Goal: Contribute content

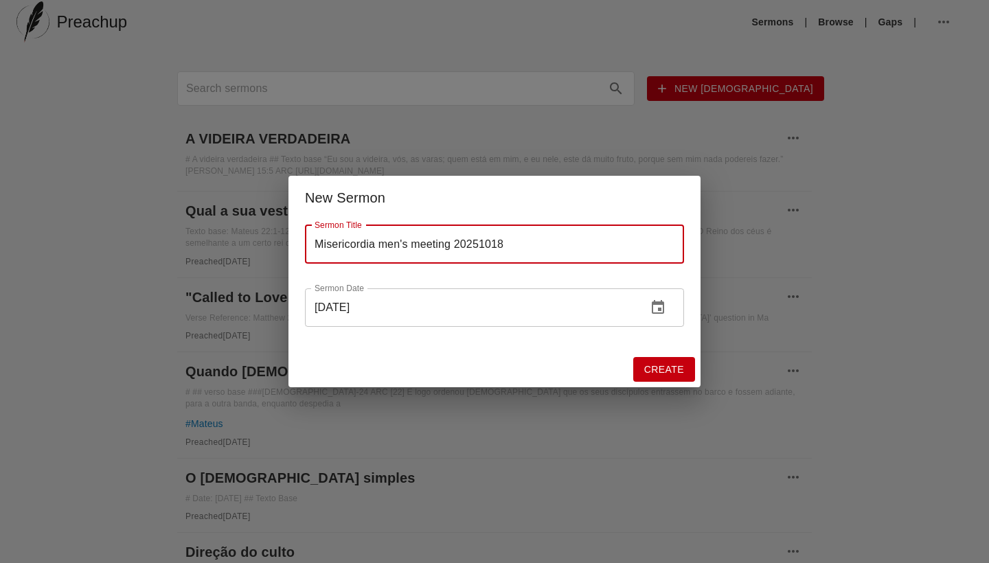
type input "Misericordia men's meeting 20251018"
click at [674, 373] on span "Create" at bounding box center [664, 369] width 40 height 17
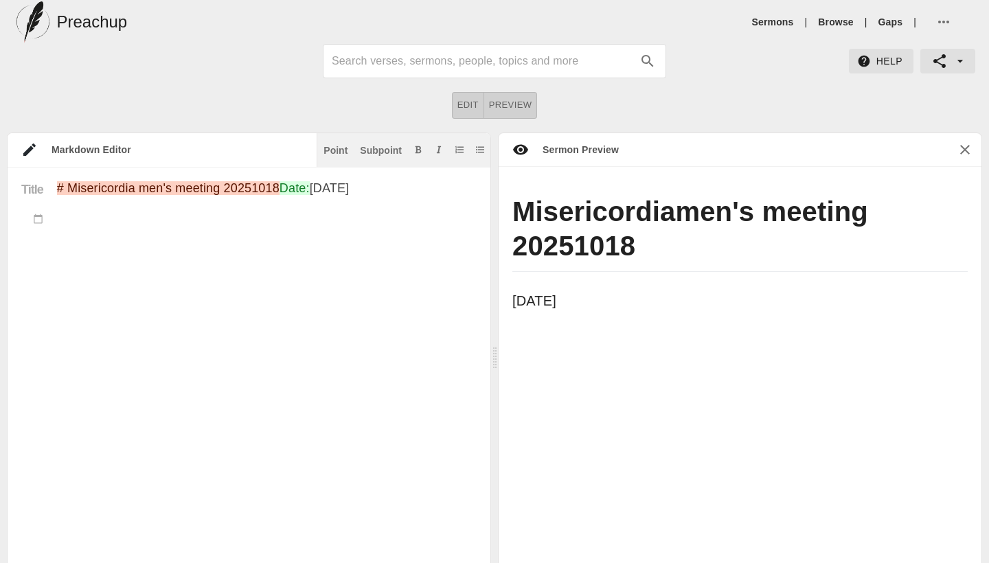
click at [238, 253] on textarea "# Misericordia men's meeting 20251018 Date: [DATE]" at bounding box center [267, 401] width 420 height 441
click at [181, 216] on textarea "# Misericordia men's meeting 20251018 Date: [DATE]" at bounding box center [267, 401] width 420 height 441
click at [38, 222] on icon at bounding box center [38, 219] width 10 height 10
click at [40, 225] on div at bounding box center [32, 219] width 49 height 15
click at [72, 219] on textarea "# Misericordia men's meeting 20251018 Date: [DATE]" at bounding box center [267, 401] width 420 height 441
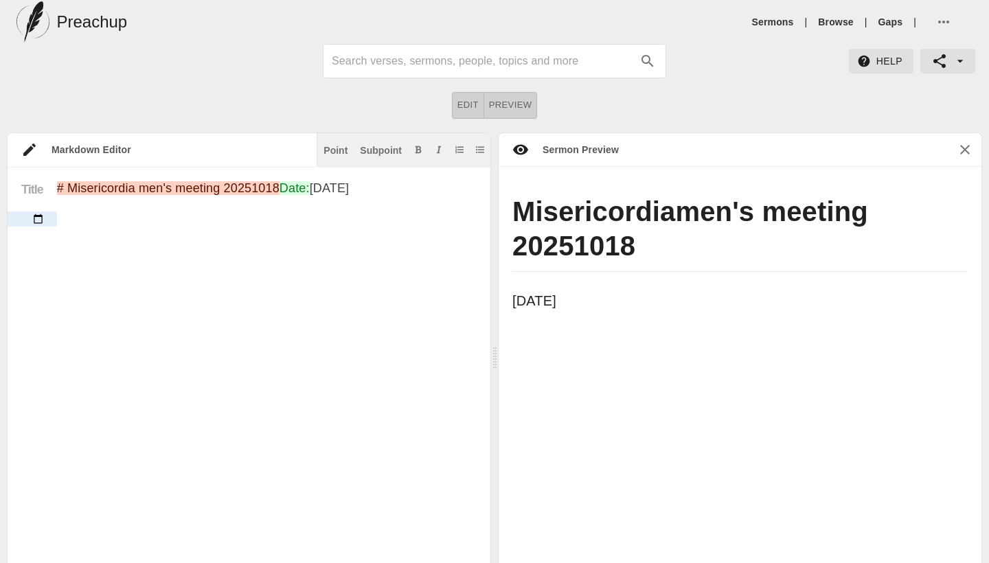
click at [35, 222] on icon at bounding box center [38, 219] width 10 height 10
click at [182, 293] on textarea "# Misericordia men's meeting 20251018 Date: [DATE]" at bounding box center [267, 401] width 420 height 441
click at [341, 146] on div "Point" at bounding box center [335, 151] width 24 height 10
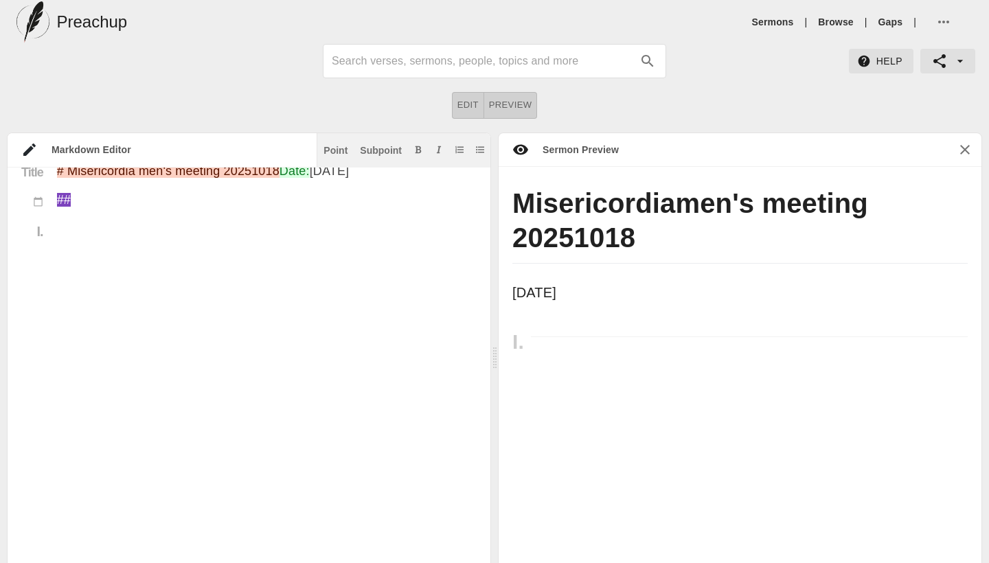
scroll to position [8, 0]
click at [955, 22] on span "button" at bounding box center [946, 22] width 23 height 16
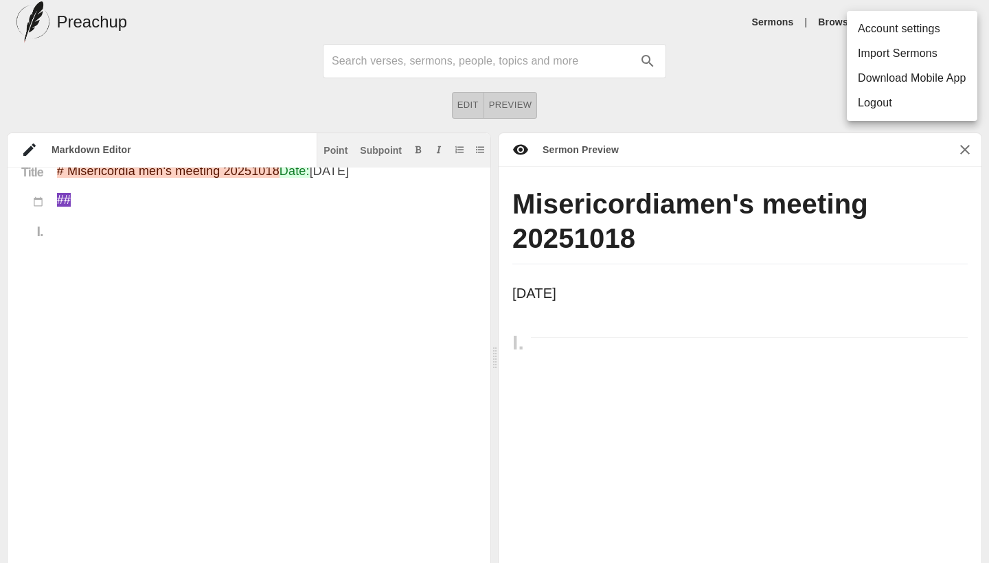
click at [779, 108] on div at bounding box center [494, 281] width 989 height 563
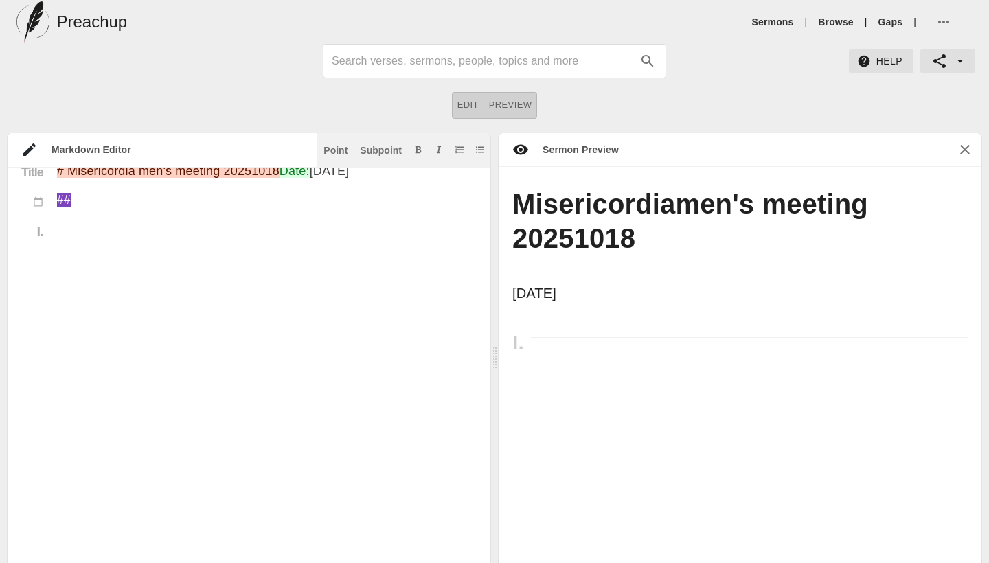
click at [214, 239] on textarea "# Misericordia men's meeting 20251018 Date: [DATE] ##" at bounding box center [267, 391] width 420 height 455
click at [383, 152] on div "Subpoint" at bounding box center [381, 151] width 42 height 10
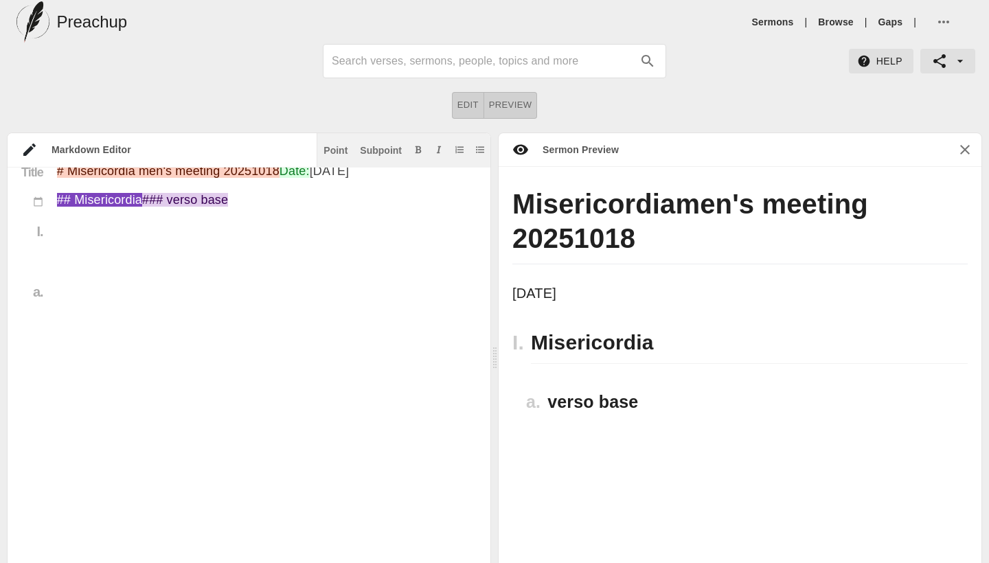
paste textarea ""Bem-aventurados os misericordiosos, porque alcançarão misericórdia." – Mateus …"
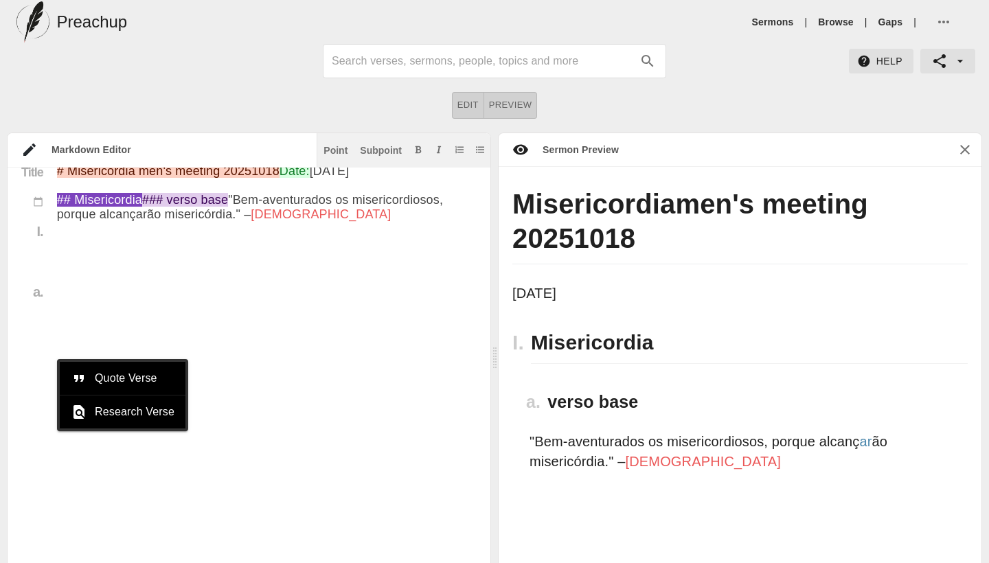
click at [266, 400] on textarea "# Misericordia men's meeting 20251018 Date: [DATE] ## Misericordia ### verso ba…" at bounding box center [267, 399] width 420 height 470
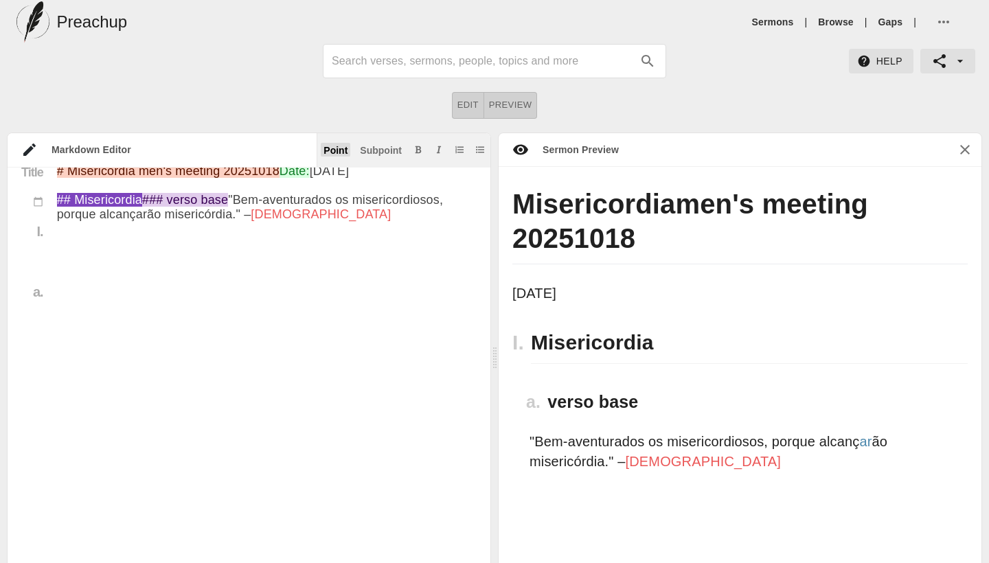
click at [332, 150] on div "Point" at bounding box center [335, 151] width 24 height 10
click at [133, 402] on textarea "# Misericordia men's meeting 20251018 Date: [DATE] ## Misericordia ### verso ba…" at bounding box center [267, 420] width 420 height 513
paste textarea "Misericórdia não é fraqueza — é força controlada. É o caráter de [DEMOGRAPHIC_D…"
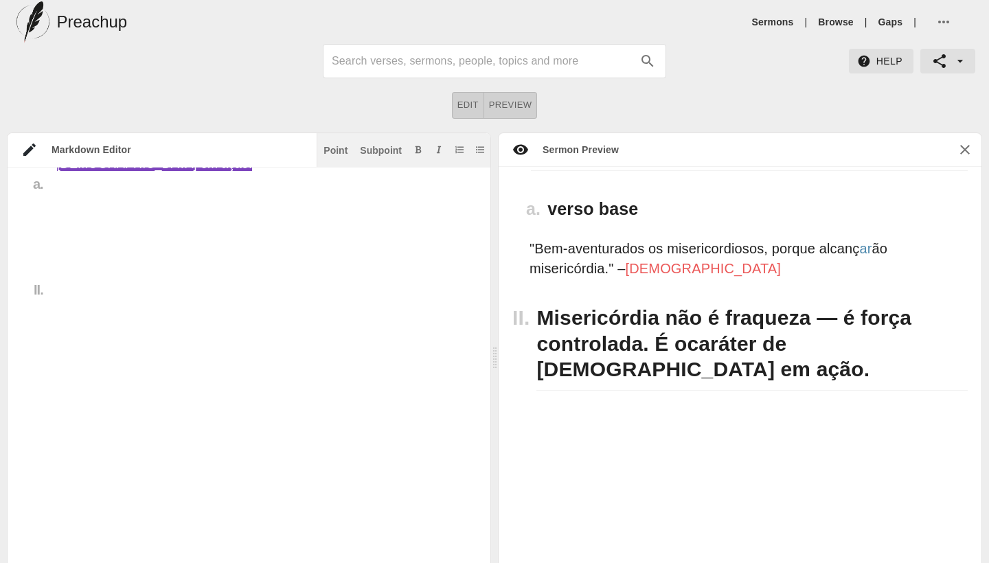
scroll to position [173, 0]
click at [365, 269] on textarea "# Misericordia men's meeting 20251018 Date: [DATE] ## Misericordia ### verso ba…" at bounding box center [267, 319] width 420 height 527
click at [404, 310] on textarea "# Misericordia men's meeting 20251018 Date: [DATE] ## Misericordia ### verso ba…" at bounding box center [267, 319] width 420 height 527
click at [336, 152] on div "Point" at bounding box center [335, 151] width 24 height 10
paste textarea "2. [DEMOGRAPHIC_DATA] é rico em misericórdia – e Ele começou conosco (10 min)"
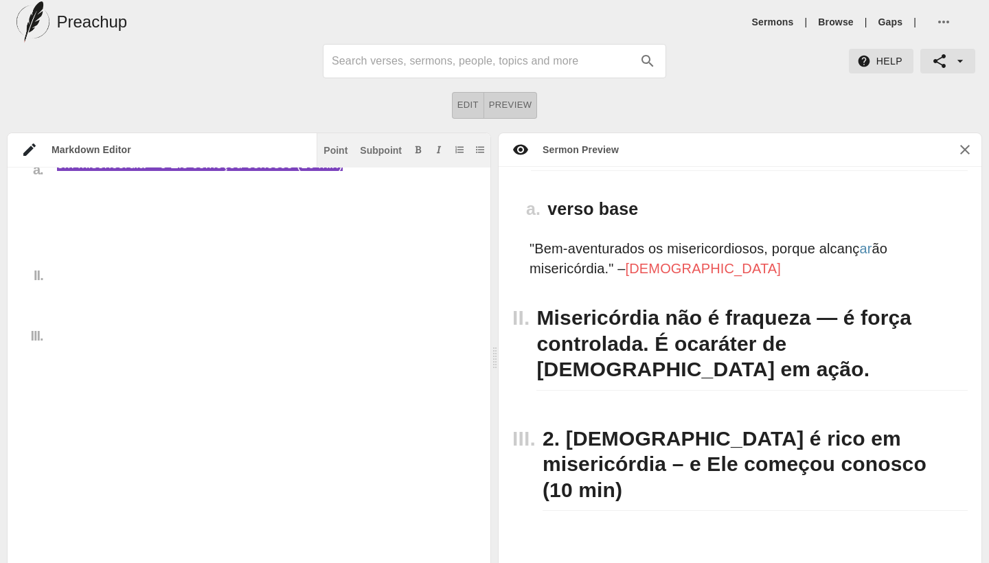
click at [418, 363] on textarea "# Misericordia men's meeting 20251018 Date: [DATE] ## Misericordia ### verso ba…" at bounding box center [267, 313] width 420 height 542
click at [466, 317] on textarea "# Misericordia men's meeting 20251018 Date: [DATE] ## Misericordia ### verso ba…" at bounding box center [267, 313] width 420 height 542
click at [367, 141] on div "Point Subpoint" at bounding box center [404, 150] width 174 height 34
click at [378, 148] on div "Subpoint" at bounding box center [381, 151] width 42 height 10
paste textarea "[DEMOGRAPHIC_DATA] 2:1-5 "[DEMOGRAPHIC_DATA], sendo rico em misericórdia, por c…"
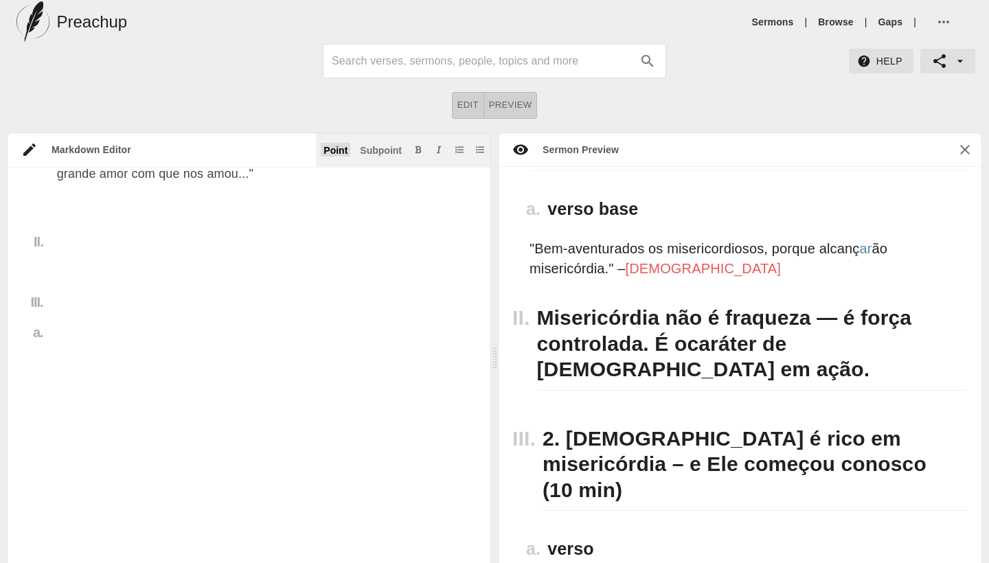
click at [335, 150] on div "Point" at bounding box center [335, 151] width 24 height 10
paste textarea "Estávamos mortos — Ele nos amou assim mesmo. Não merecíamos nada — Ele nos deu …"
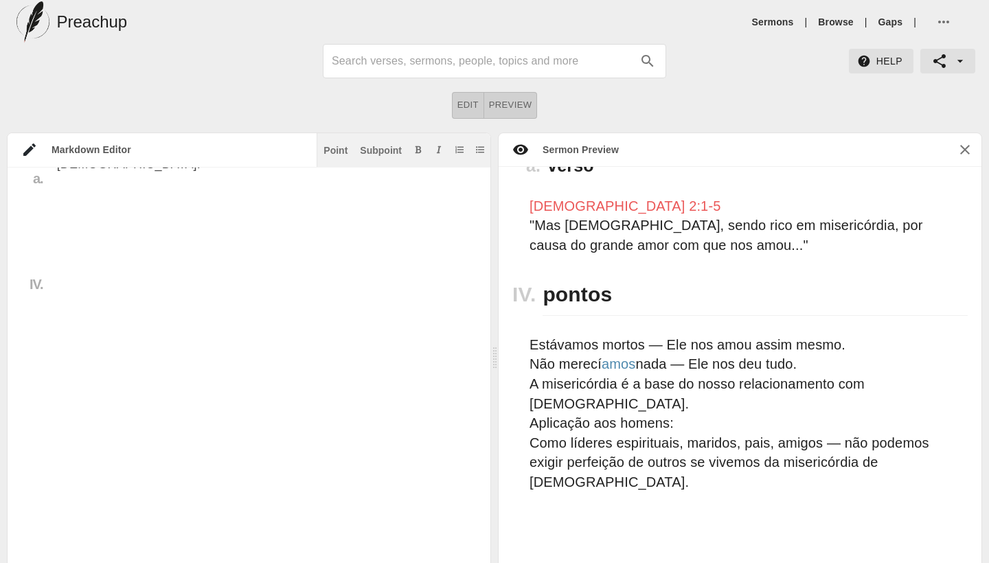
scroll to position [0, 0]
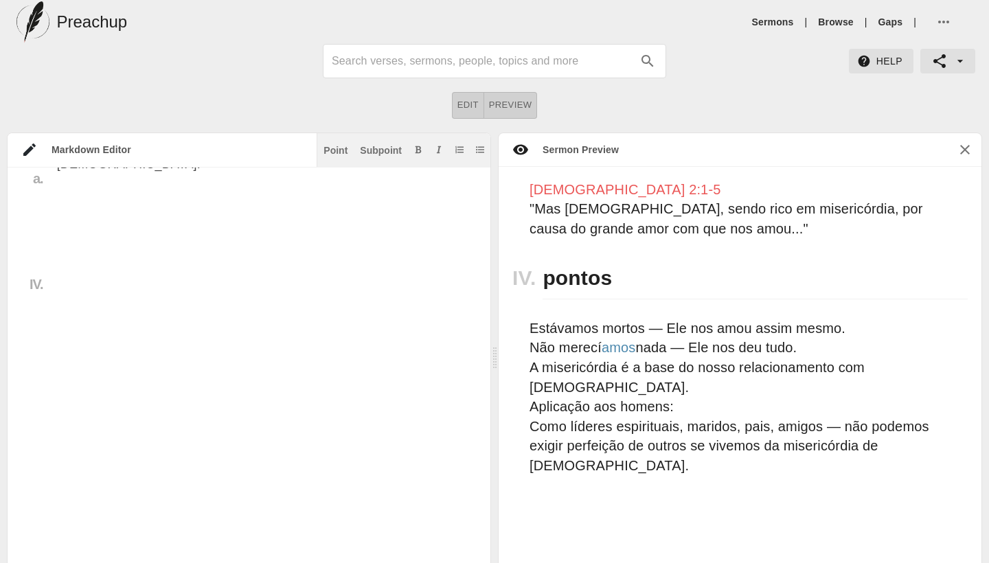
click at [358, 247] on textarea "# Misericordia men's meeting 20251018 Date: [DATE] ## Misericordia ### verso ba…" at bounding box center [267, 218] width 420 height 729
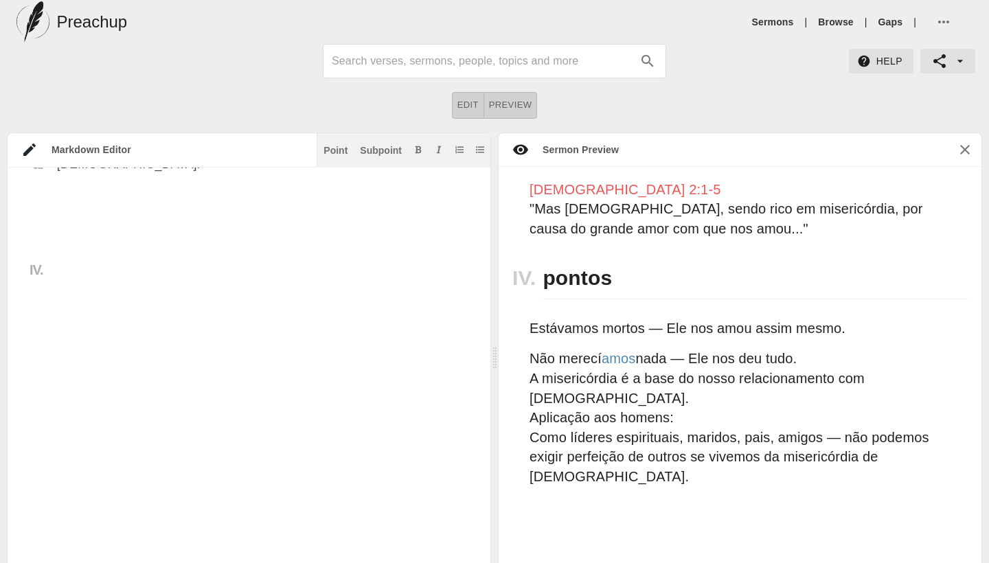
click at [343, 274] on textarea "# Misericordia men's meeting 20251018 Date: [DATE] ## Misericordia ### verso ba…" at bounding box center [267, 212] width 420 height 744
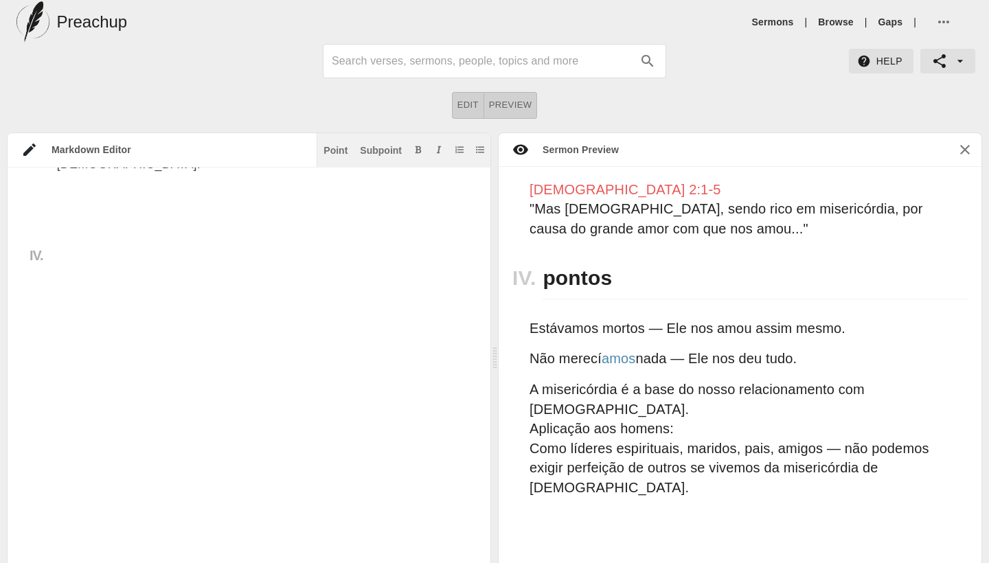
click at [414, 306] on textarea "# Misericordia men's meeting 20251018 Date: [DATE] ## Misericordia ### verso ba…" at bounding box center [267, 205] width 420 height 758
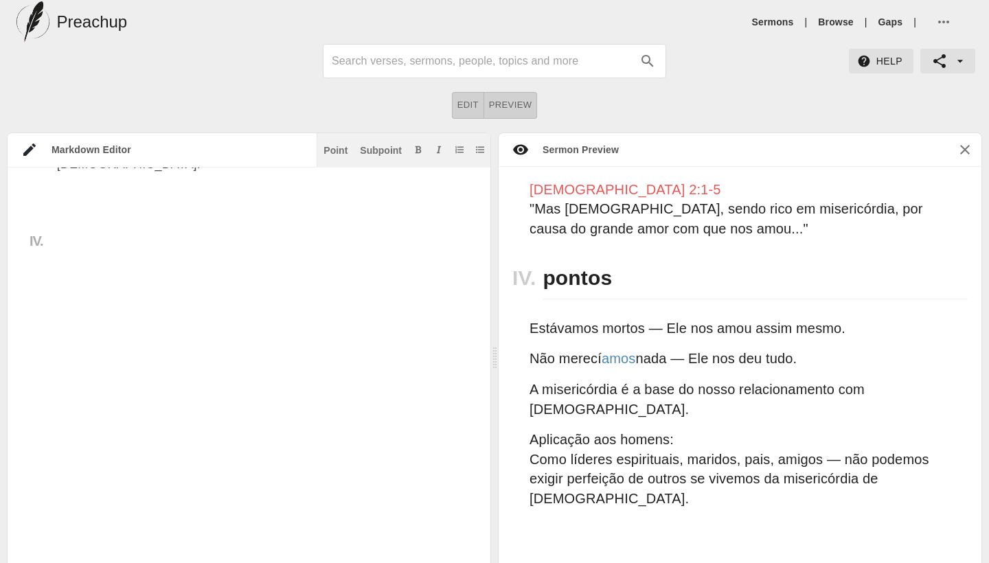
drag, startPoint x: 191, startPoint y: 339, endPoint x: 57, endPoint y: 337, distance: 133.9
click at [57, 337] on textarea "# Misericordia men's meeting 20251018 Date: [DATE] ## Misericordia ### verso ba…" at bounding box center [267, 197] width 420 height 773
click at [339, 149] on div "Point" at bounding box center [335, 151] width 24 height 10
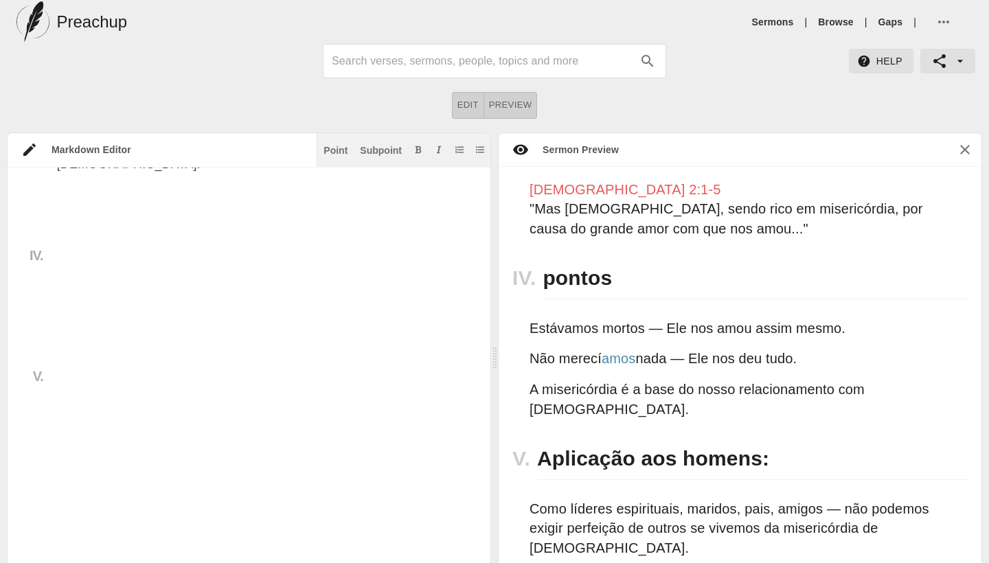
click at [359, 394] on textarea "# Misericordia men's meeting 20251018 Date: [DATE] ## Misericordia ### verso ba…" at bounding box center [267, 205] width 420 height 758
click at [339, 148] on div "Point" at bounding box center [335, 151] width 24 height 10
paste textarea "3. A ordem clara de [DEMOGRAPHIC_DATA]: Seja um homem de misericórdia (10 min)"
click at [377, 155] on button "Subpoint" at bounding box center [380, 150] width 47 height 14
paste textarea "📖 Miquéias 6:8 “Ele te declarou, ó homem, o que é bom: praticar a justiça, amar…"
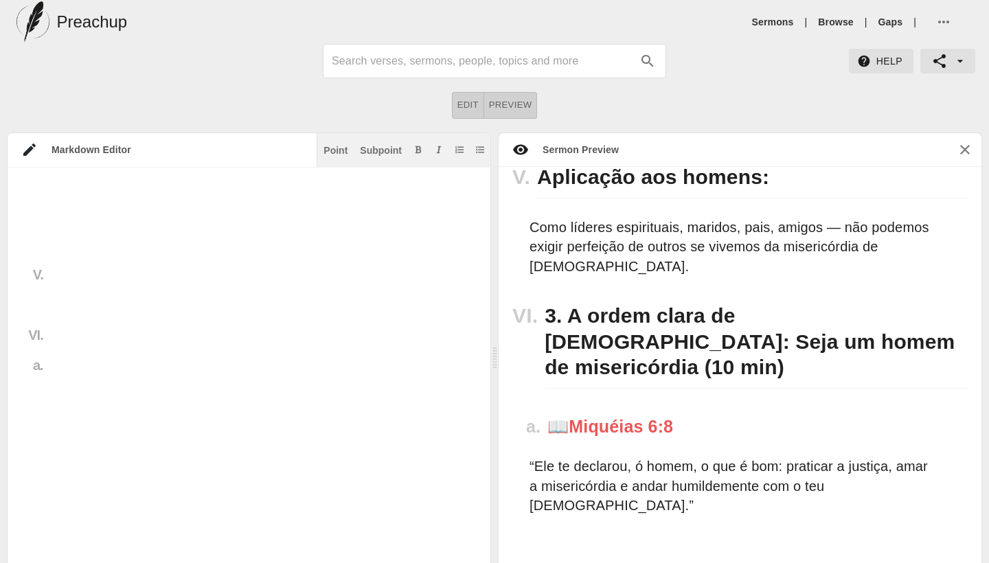
scroll to position [637, 0]
paste textarea "Destaques: É uma ordem, não uma sugestão. Amar a misericórdia — não apenas tole…"
click at [311, 280] on textarea at bounding box center [267, 103] width 420 height 961
click at [356, 313] on textarea at bounding box center [267, 96] width 420 height 975
click at [390, 343] on textarea at bounding box center [267, 89] width 420 height 990
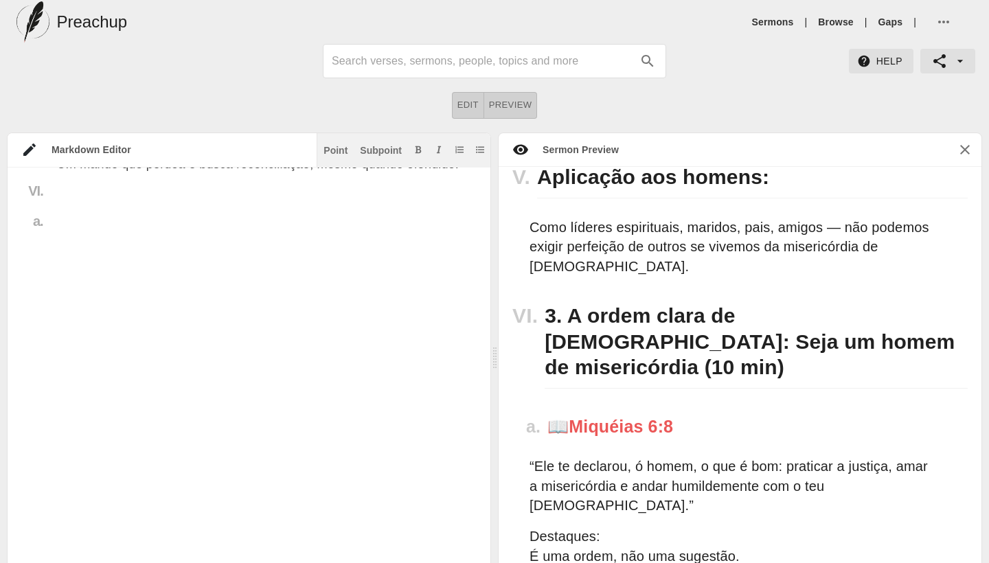
click at [402, 377] on textarea at bounding box center [267, 82] width 420 height 1004
click at [426, 406] on textarea at bounding box center [267, 74] width 420 height 1018
click at [343, 415] on textarea at bounding box center [267, 74] width 420 height 1018
click at [230, 496] on textarea at bounding box center [267, 67] width 420 height 1033
click at [333, 149] on div "Point" at bounding box center [335, 151] width 24 height 10
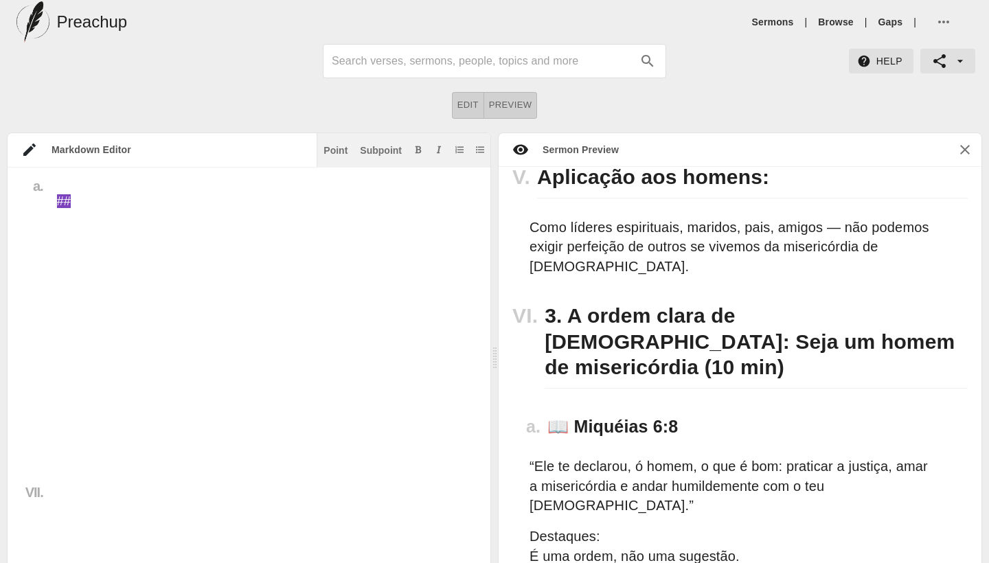
paste textarea "4. Exemplos de homens misericordiosos na [DEMOGRAPHIC_DATA] (10 min)"
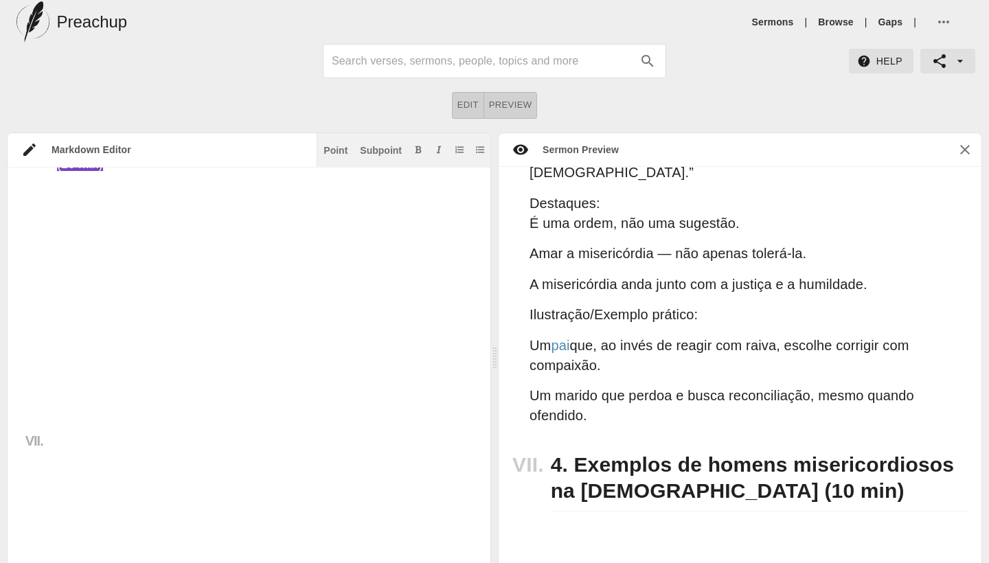
scroll to position [925, 0]
click at [478, 208] on div "Title I. a. II. III. a. IV. V. VI. a. VII. # Misericordia men's meeting 2025101…" at bounding box center [249, 376] width 483 height 416
click at [418, 209] on textarea at bounding box center [267, 38] width 420 height 1091
paste textarea "a) [PERSON_NAME] (Gênesis 45) Podia vingar-se dos irmãos — mas escolheu perdoar…"
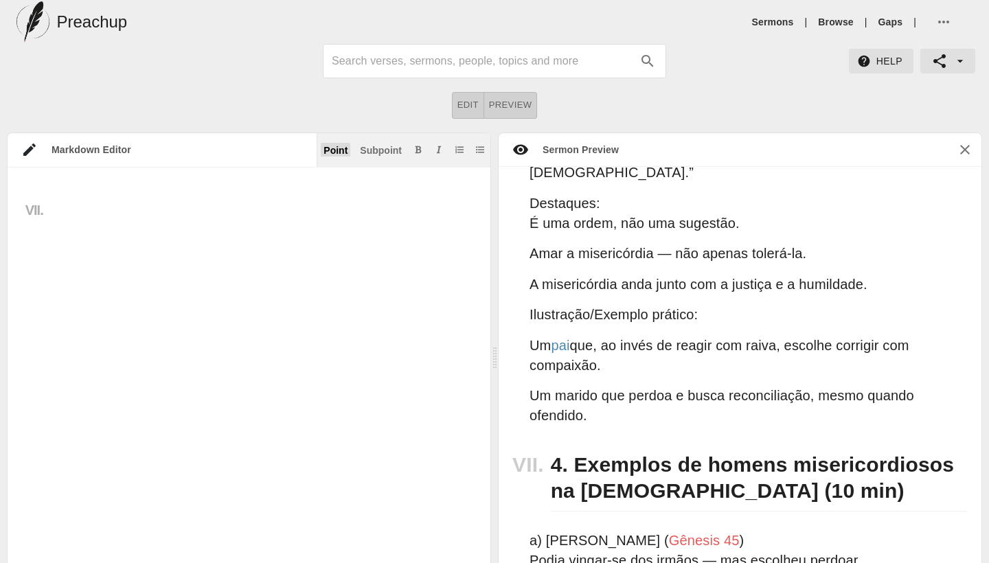
click at [338, 151] on div "Point" at bounding box center [335, 151] width 24 height 10
paste textarea "5. Aplicações práticas: Onde os homens precisam viver misericórdia hoje? (5 min)"
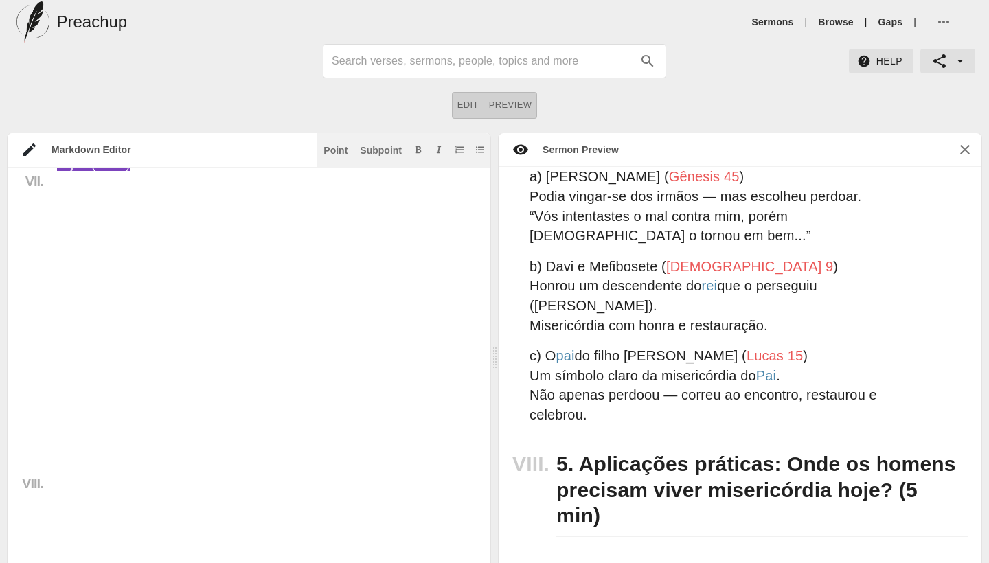
scroll to position [1238, 0]
paste textarea "📌 Em casa: Como você trata sua esposa? Como você reage aos erros dos filhos? 📌 …"
click at [345, 148] on div "Point" at bounding box center [335, 151] width 24 height 10
paste textarea "6. Desafio e [GEOGRAPHIC_DATA]: Homens segundo o coração de [DEMOGRAPHIC_DATA] …"
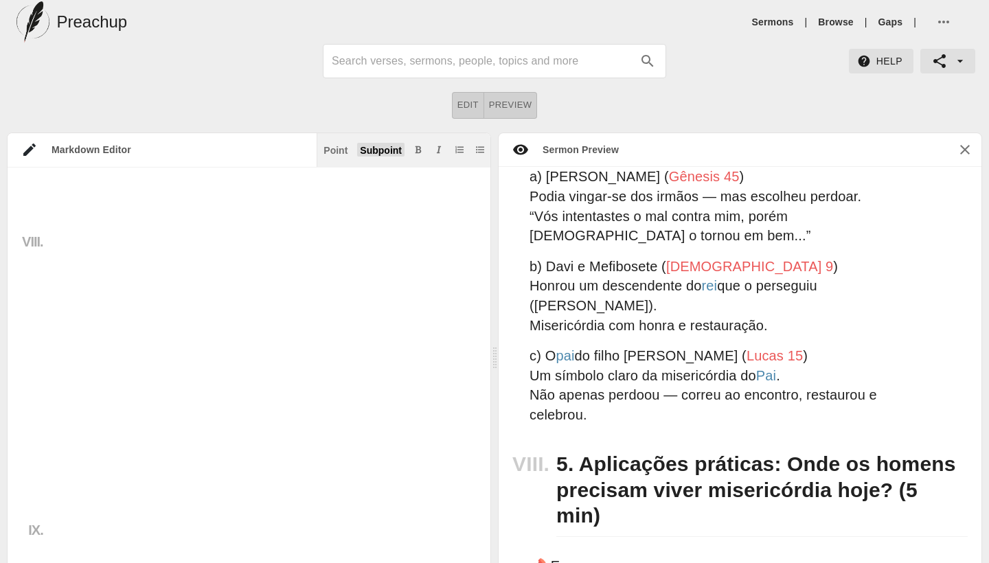
click at [374, 152] on div "Subpoint" at bounding box center [381, 151] width 42 height 10
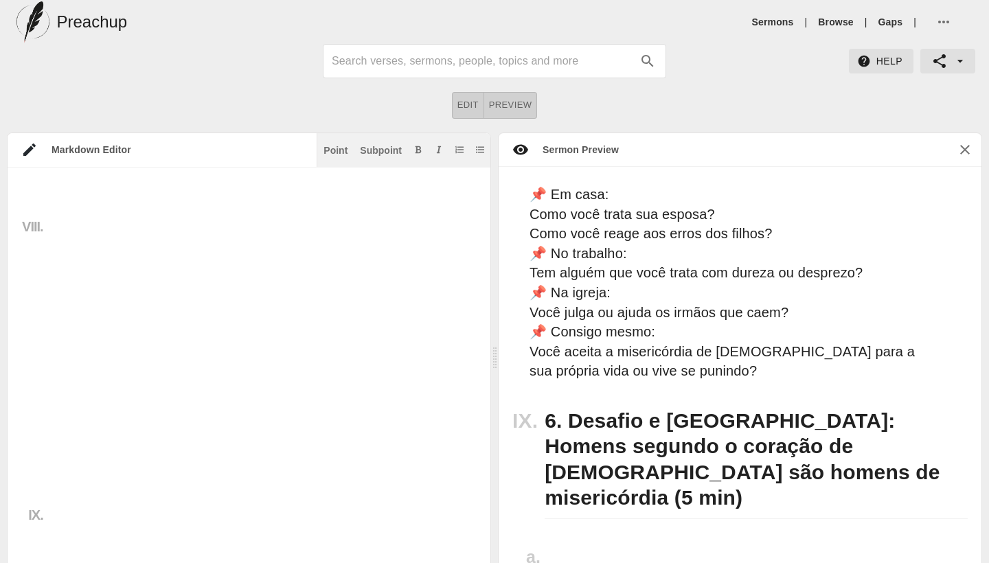
scroll to position [1516, 0]
paste textarea "Frase de impacto: "Não é difícil encontrar homens fortes. Mas o céu procura hom…"
click at [479, 312] on div "Title I. a. II. III. a. IV. V. VI. a. VII. VIII. IX. a. # Misericordia men's me…" at bounding box center [249, 376] width 483 height 416
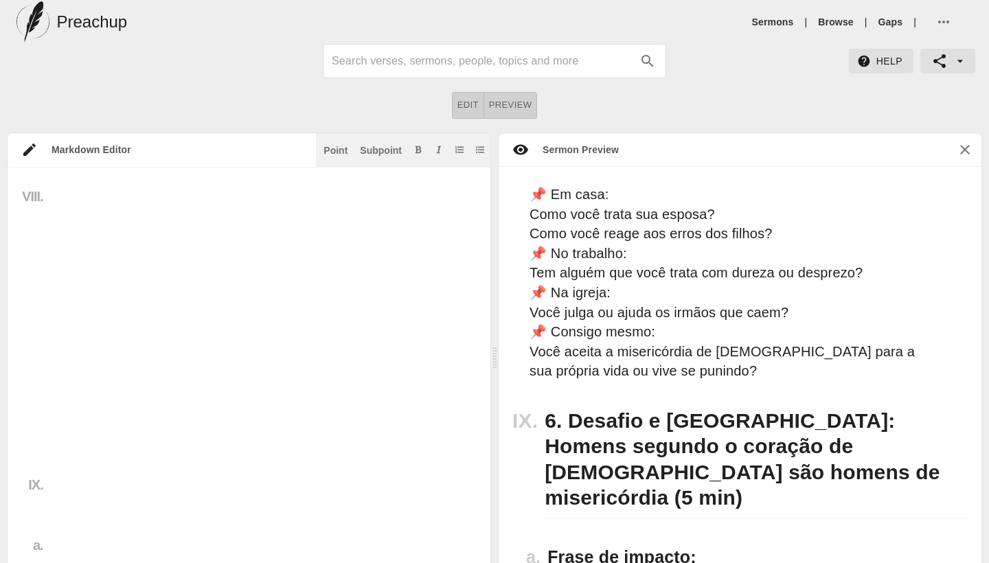
paste textarea "📖 Tiago 2:13 “Porque o juízo será sem misericórdia para com aquele que não usou…"
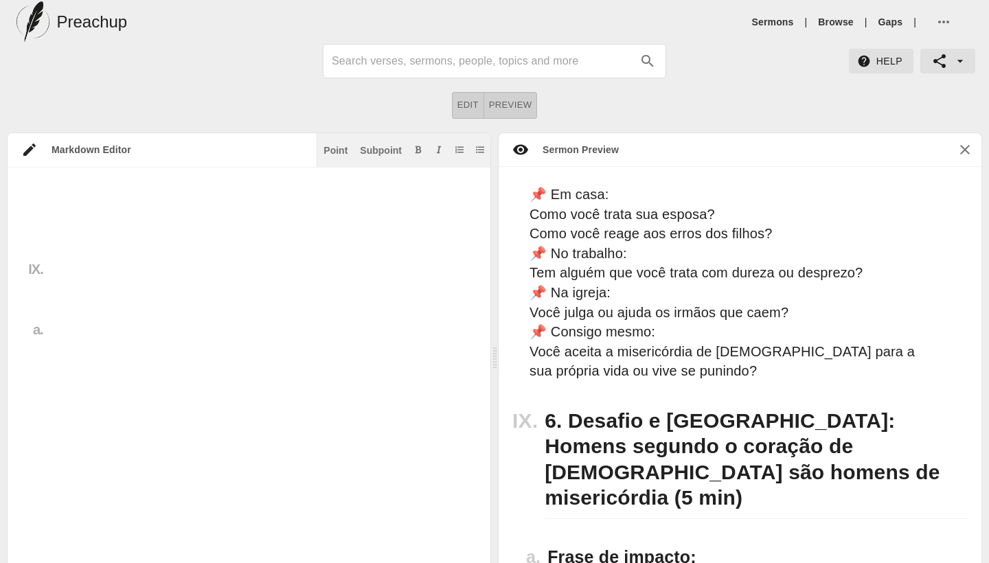
drag, startPoint x: 115, startPoint y: 498, endPoint x: 127, endPoint y: 497, distance: 12.4
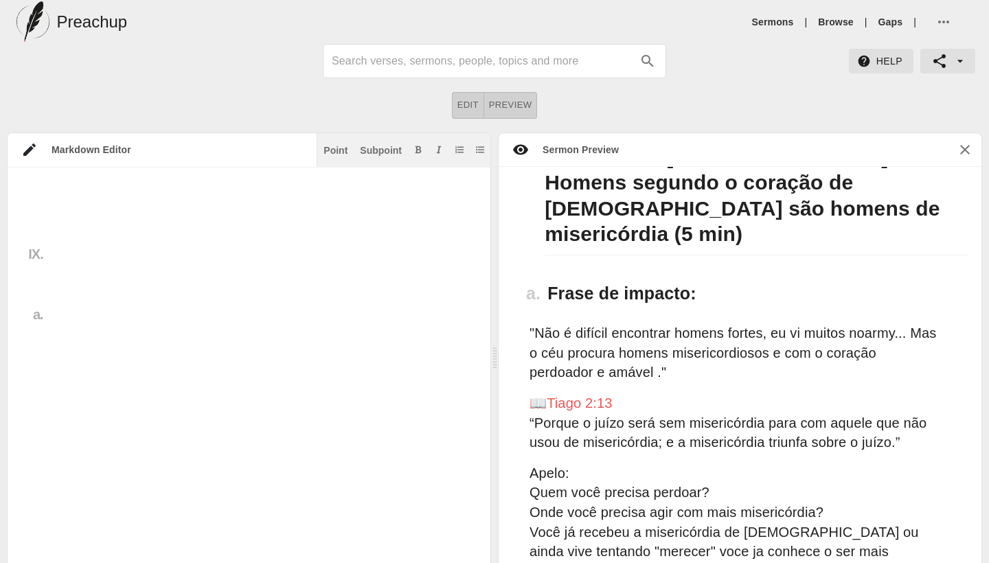
scroll to position [1672, 0]
click at [344, 146] on div "Point" at bounding box center [335, 151] width 24 height 10
paste textarea "7. Oração final e momento de resposta (5 min)"
paste textarea "Ore por corações quebrantados. Ore para que os homens reflitam o coração miseri…"
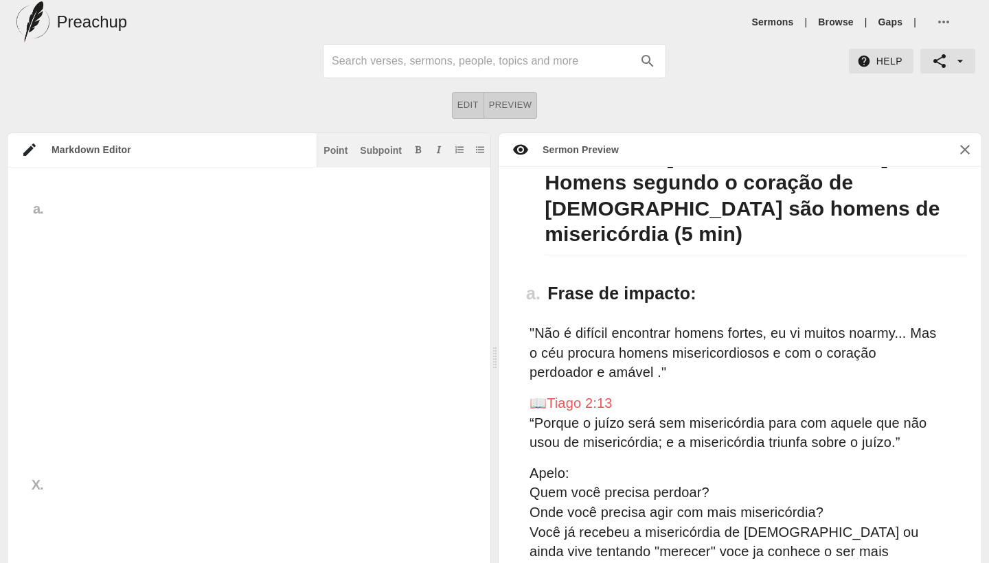
type textarea "# Loremipsumdo sit'a consect 49655366 Adip: Eli 16se 2004 ## Doeiusmodtem ### i…"
click at [523, 98] on span "Preview" at bounding box center [510, 106] width 43 height 16
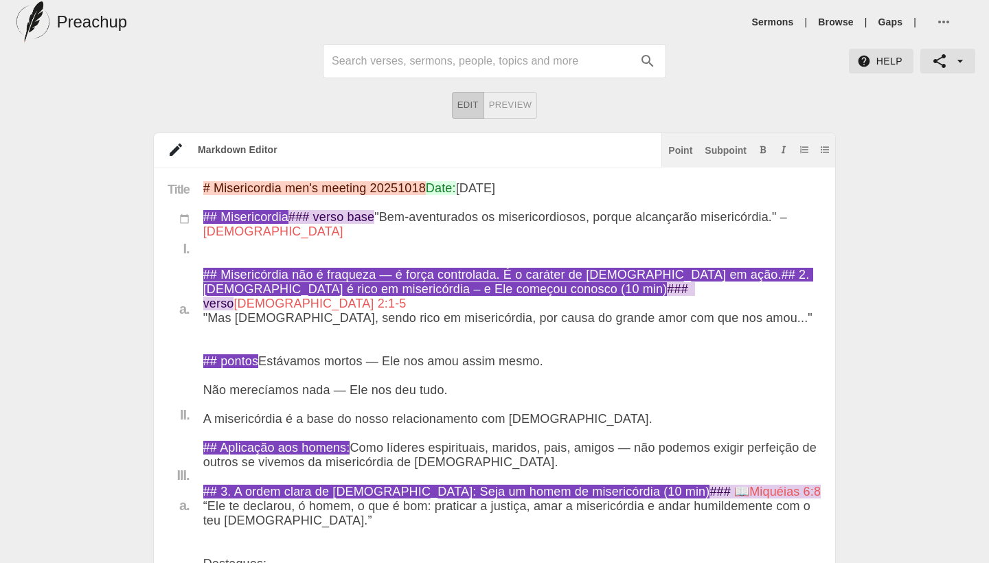
click at [505, 106] on span "Preview" at bounding box center [510, 106] width 43 height 16
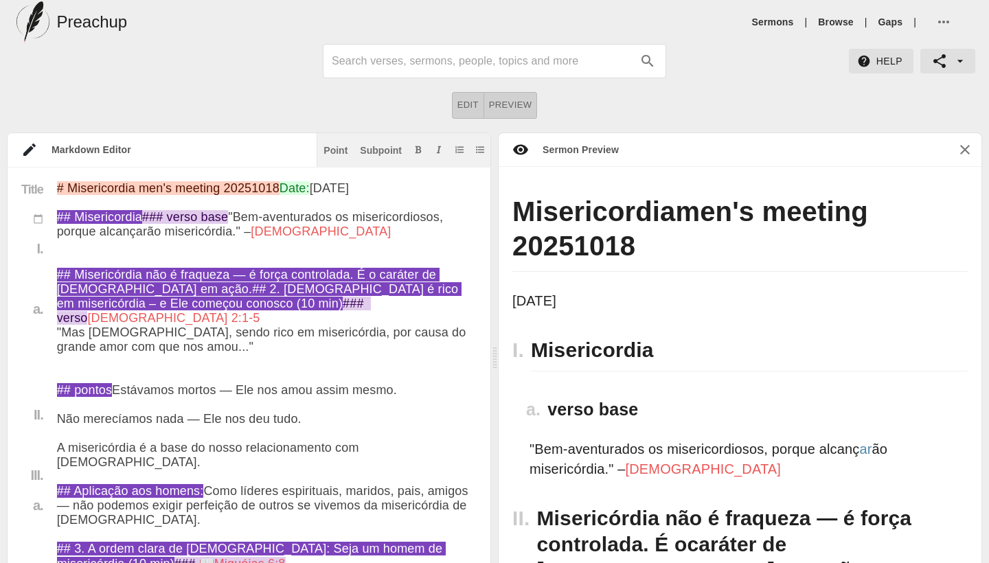
click at [576, 152] on div "Sermon Preview" at bounding box center [574, 150] width 90 height 14
click at [84, 19] on h5 "Preachup" at bounding box center [91, 22] width 71 height 22
